Goal: Information Seeking & Learning: Learn about a topic

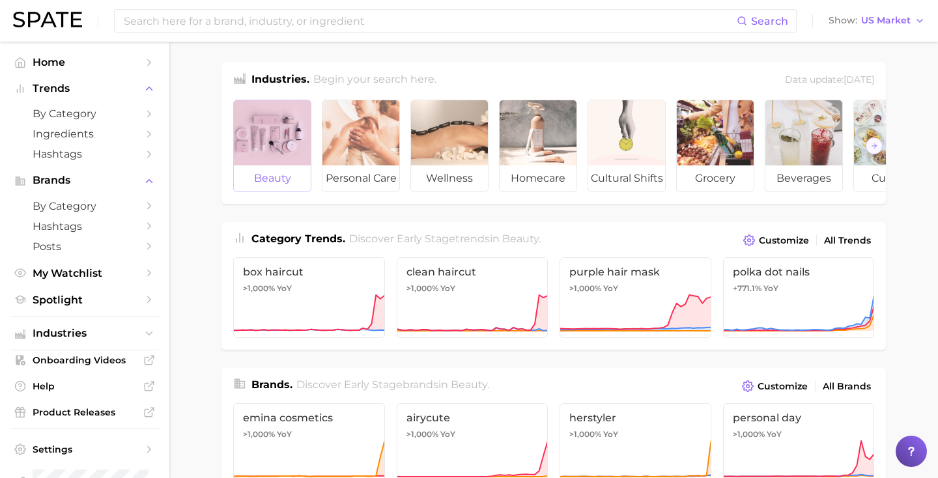
click at [278, 137] on div at bounding box center [272, 132] width 77 height 65
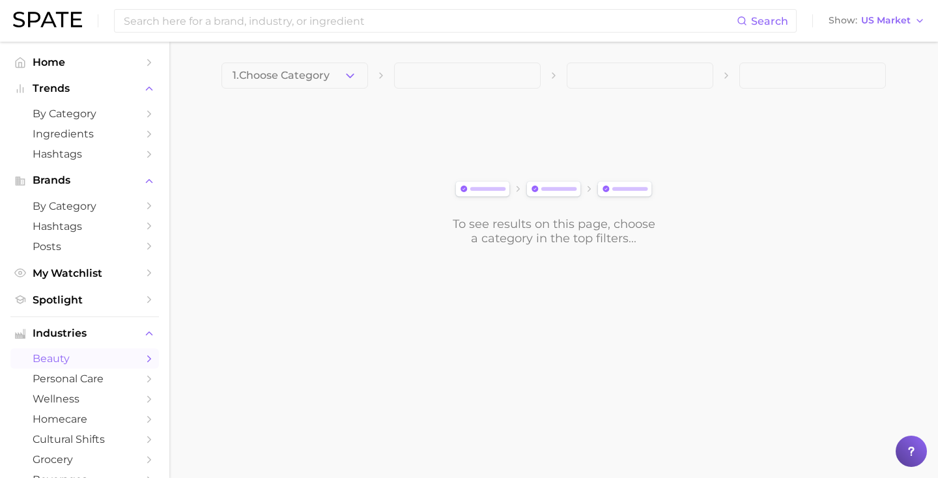
click at [317, 70] on span "1. Choose Category" at bounding box center [281, 76] width 97 height 12
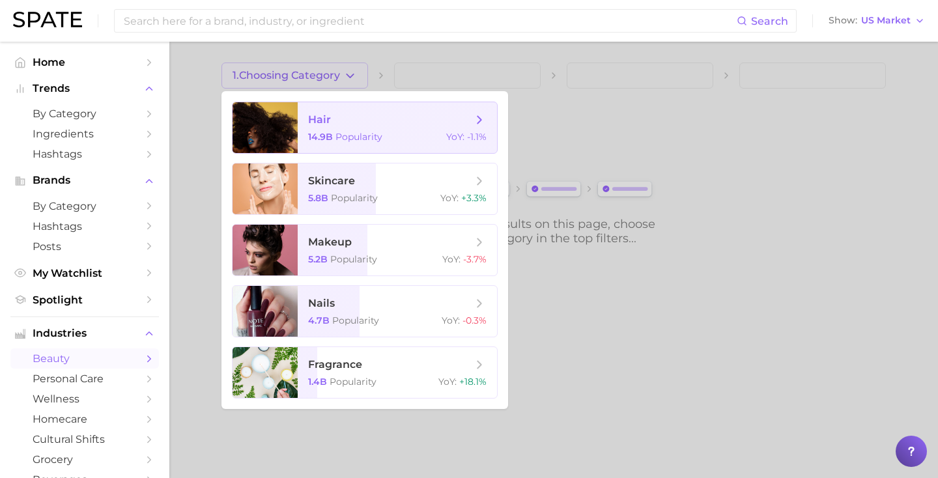
click at [320, 126] on span "hair" at bounding box center [390, 120] width 164 height 14
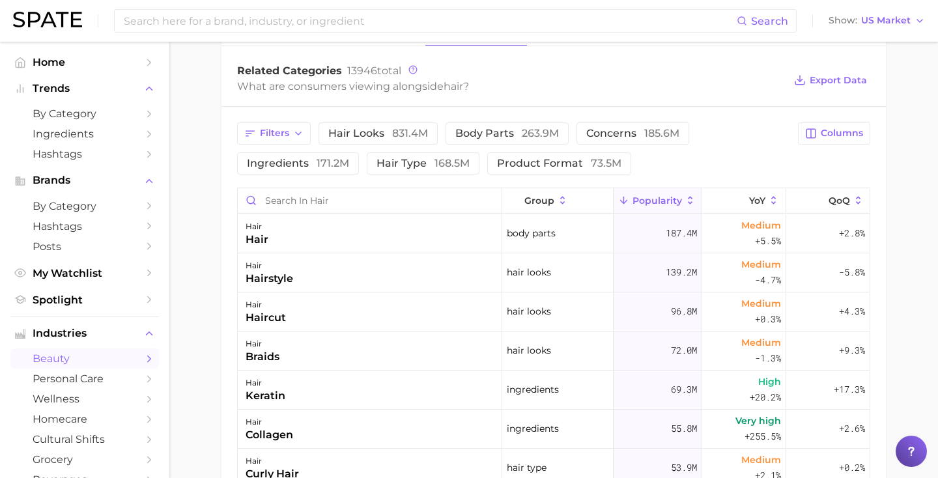
scroll to position [514, 0]
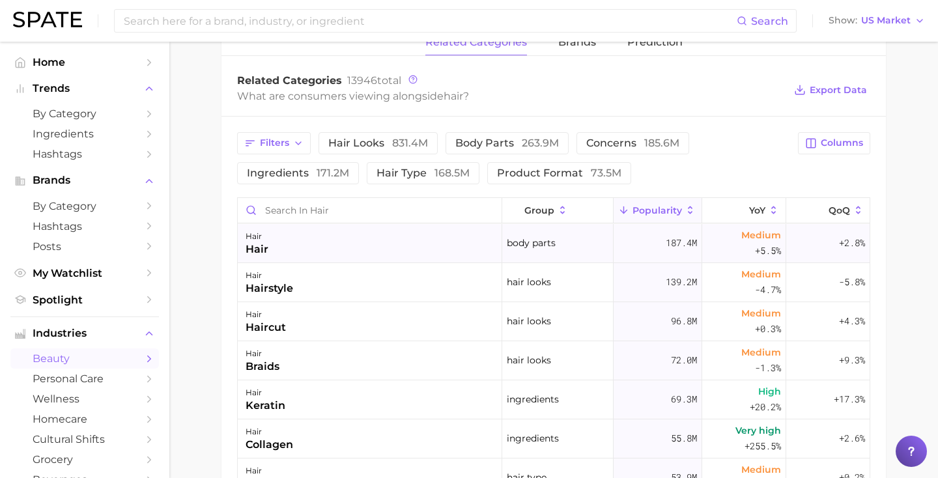
click at [322, 236] on div "hair hair" at bounding box center [370, 243] width 265 height 39
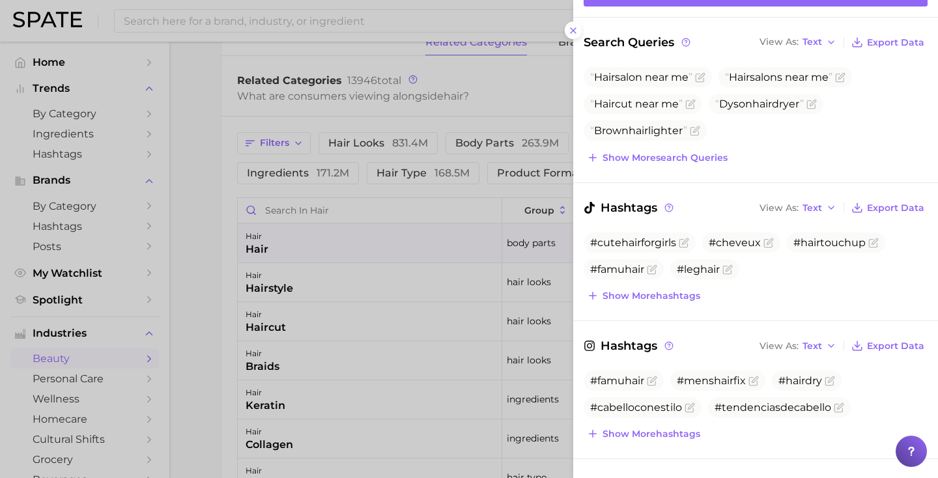
scroll to position [0, 0]
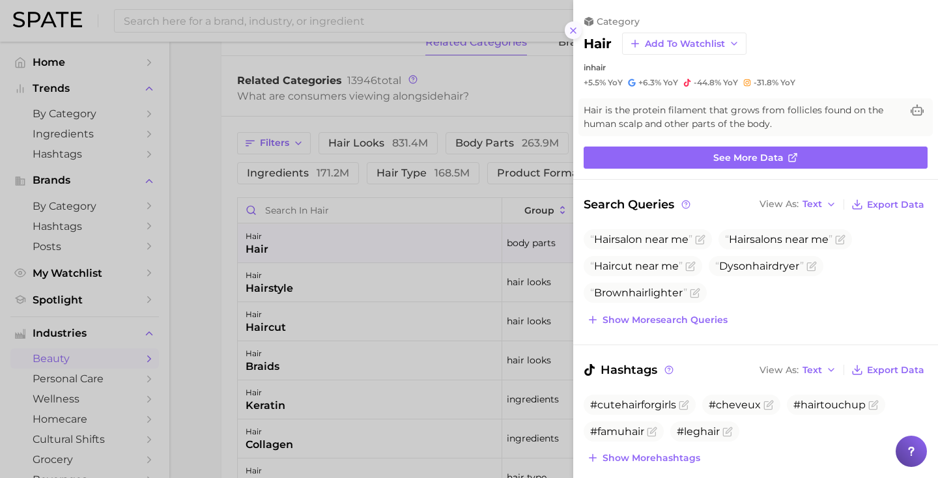
click at [574, 30] on icon at bounding box center [573, 30] width 10 height 10
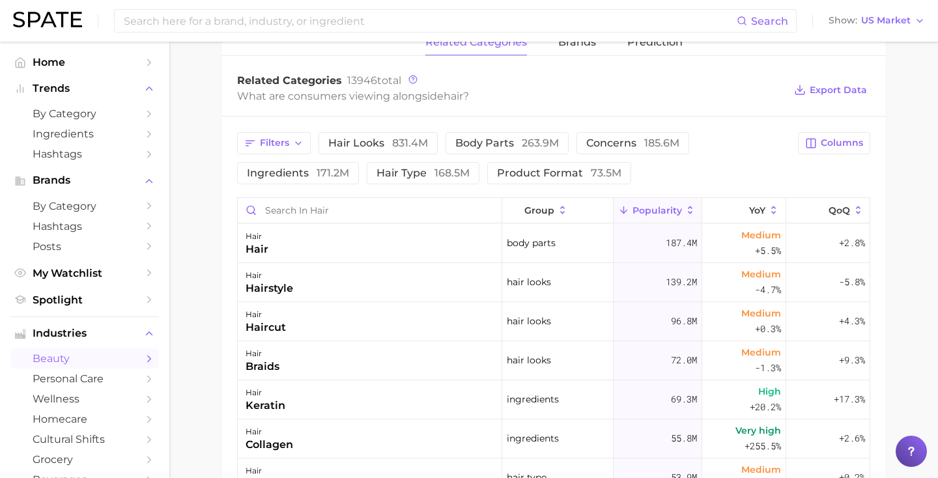
click at [550, 81] on div "Related Categories 13946 total" at bounding box center [510, 80] width 547 height 13
